Goal: Find specific page/section: Find specific page/section

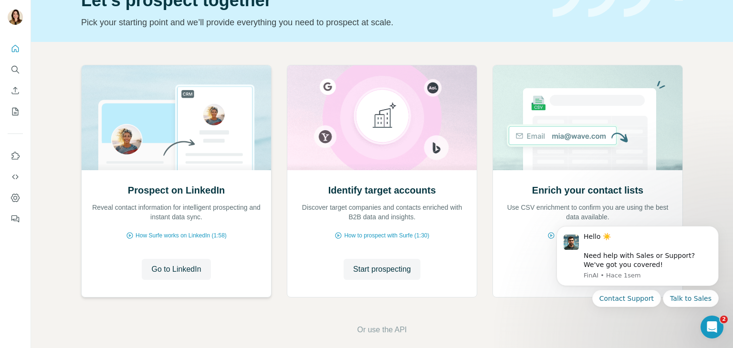
scroll to position [64, 0]
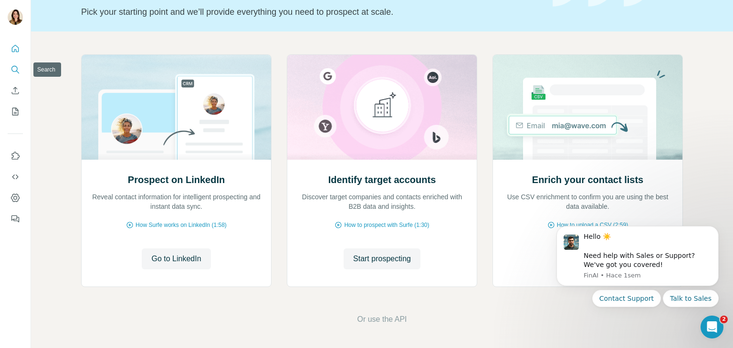
click at [14, 70] on icon "Search" at bounding box center [16, 70] width 10 height 10
click at [13, 43] on button "Quick start" at bounding box center [15, 48] width 15 height 17
click at [14, 74] on icon "Search" at bounding box center [16, 70] width 10 height 10
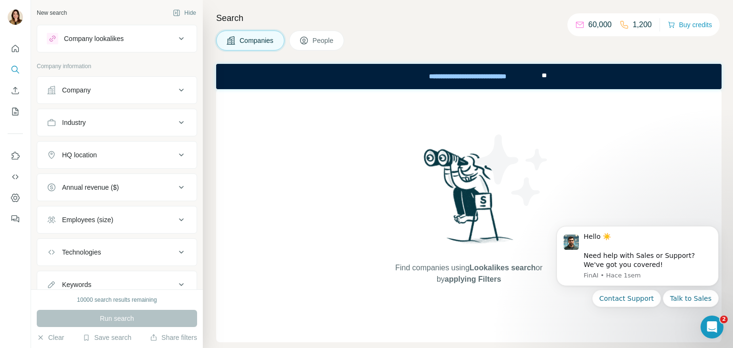
click at [326, 149] on div "Find companies using Lookalikes search or by applying Filters" at bounding box center [469, 215] width 506 height 253
click at [11, 71] on icon "Search" at bounding box center [16, 70] width 10 height 10
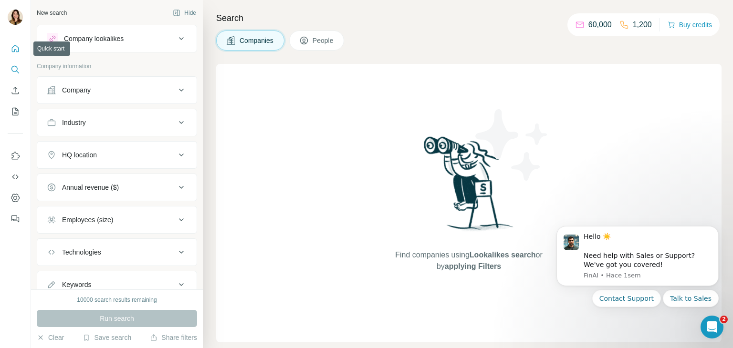
click at [11, 49] on icon "Quick start" at bounding box center [16, 49] width 10 height 10
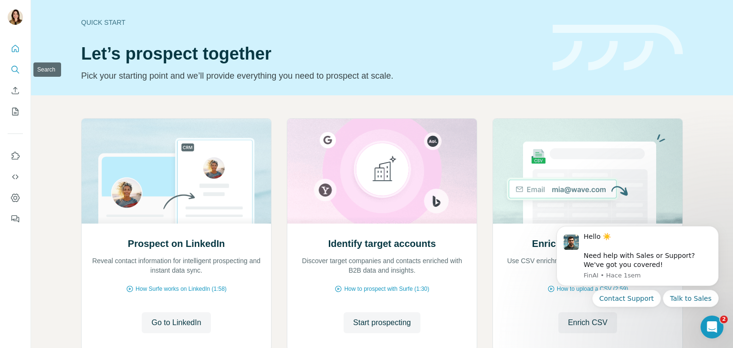
click at [17, 69] on icon "Search" at bounding box center [14, 69] width 6 height 6
click at [11, 67] on icon "Search" at bounding box center [14, 69] width 6 height 6
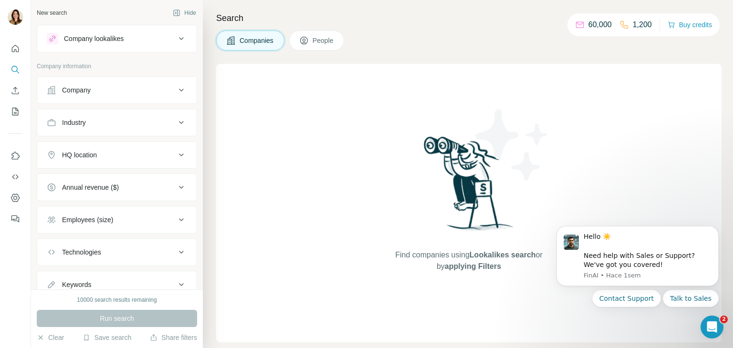
click at [118, 90] on div "Company" at bounding box center [111, 90] width 129 height 10
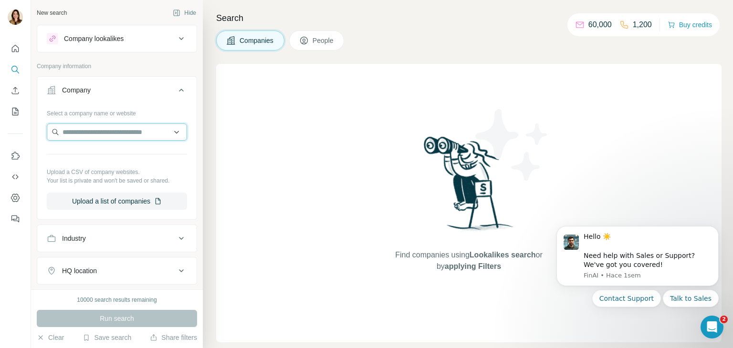
click at [139, 138] on input "text" at bounding box center [117, 132] width 140 height 17
click at [118, 152] on div "Type to search" at bounding box center [113, 154] width 128 height 19
click at [229, 141] on div "Find companies using Lookalikes search or by applying Filters" at bounding box center [469, 203] width 506 height 279
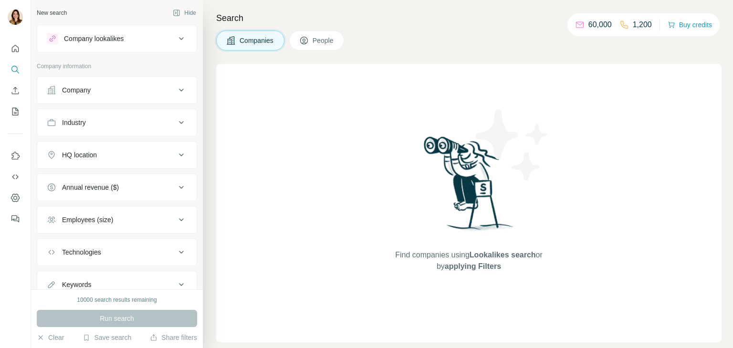
click at [93, 91] on div "Company" at bounding box center [111, 90] width 129 height 10
